Goal: Check status: Check status

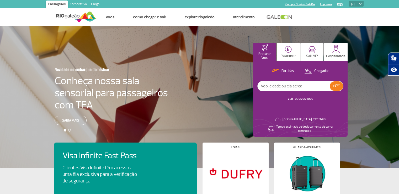
click at [294, 86] on input "text" at bounding box center [294, 86] width 72 height 10
type input "cnf"
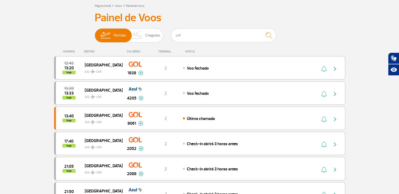
scroll to position [26, 0]
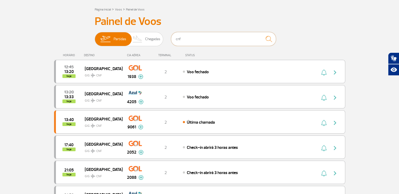
click at [184, 40] on input "cnf" at bounding box center [223, 39] width 105 height 14
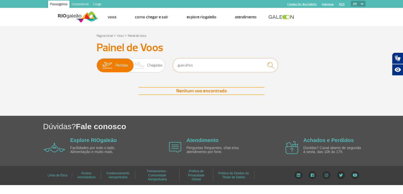
click at [195, 64] on input "guarulhos" at bounding box center [225, 65] width 105 height 14
click at [196, 64] on input "guarulhos" at bounding box center [225, 65] width 105 height 14
type input "GRU"
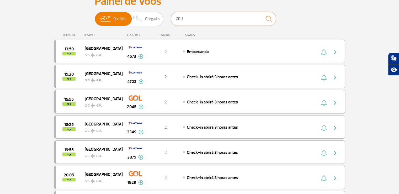
scroll to position [52, 0]
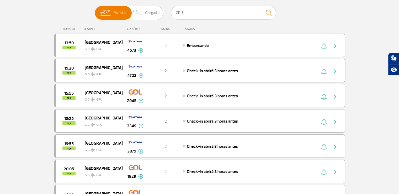
click at [139, 75] on img at bounding box center [141, 75] width 5 height 5
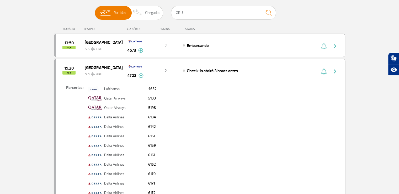
click at [139, 75] on img at bounding box center [141, 75] width 5 height 5
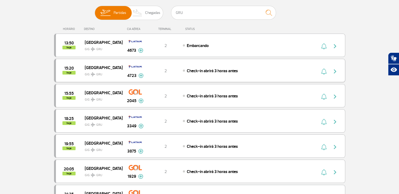
click at [334, 71] on img "button" at bounding box center [335, 71] width 6 height 6
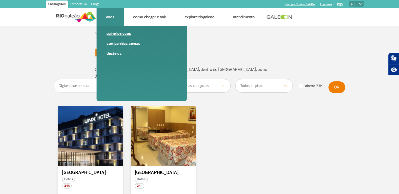
click at [114, 33] on link "Painel de voos" at bounding box center [142, 34] width 70 height 6
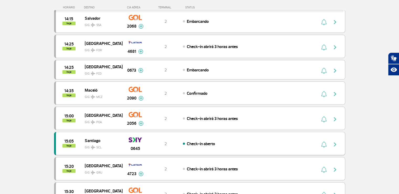
scroll to position [393, 0]
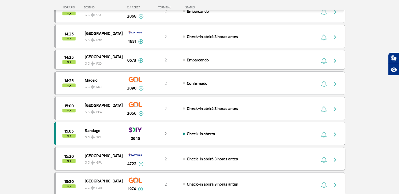
click at [140, 161] on img at bounding box center [141, 163] width 5 height 5
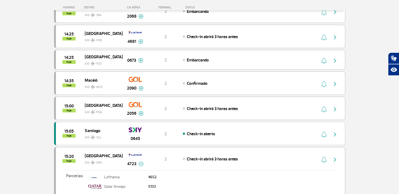
click at [140, 161] on img at bounding box center [141, 163] width 5 height 5
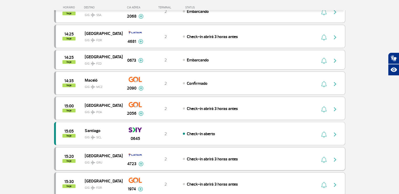
click at [334, 156] on img "button" at bounding box center [335, 159] width 6 height 6
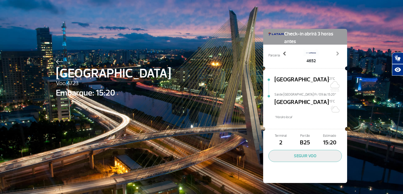
click at [282, 55] on span at bounding box center [284, 53] width 5 height 5
click at [335, 55] on span at bounding box center [337, 53] width 5 height 5
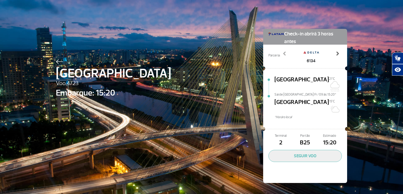
click at [335, 55] on span at bounding box center [337, 53] width 5 height 5
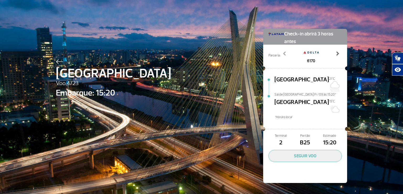
click at [335, 55] on span at bounding box center [337, 53] width 5 height 5
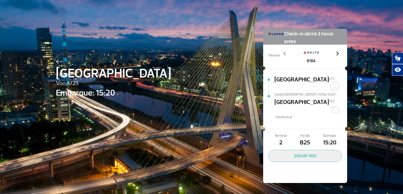
click at [335, 55] on span at bounding box center [337, 53] width 5 height 5
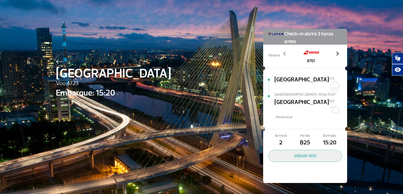
click at [335, 55] on span at bounding box center [337, 53] width 5 height 5
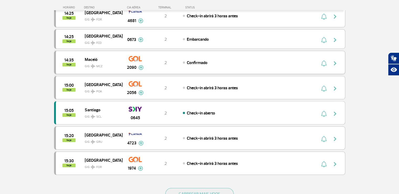
scroll to position [420, 0]
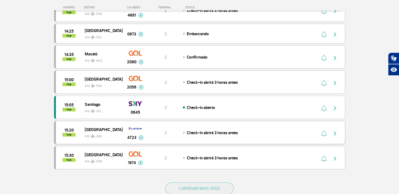
click at [142, 135] on img at bounding box center [141, 137] width 5 height 5
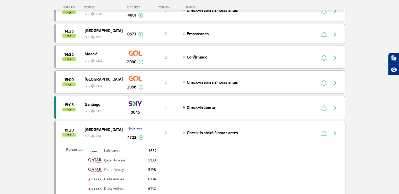
click at [141, 135] on img at bounding box center [141, 137] width 5 height 5
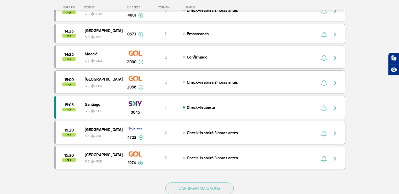
click at [334, 130] on img "button" at bounding box center [335, 133] width 6 height 6
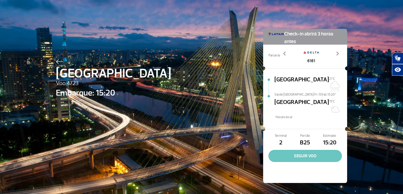
click at [314, 150] on button "SEGUIR VOO" at bounding box center [304, 156] width 73 height 12
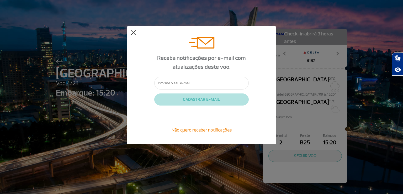
click at [134, 32] on button at bounding box center [133, 32] width 5 height 5
